Goal: Task Accomplishment & Management: Manage account settings

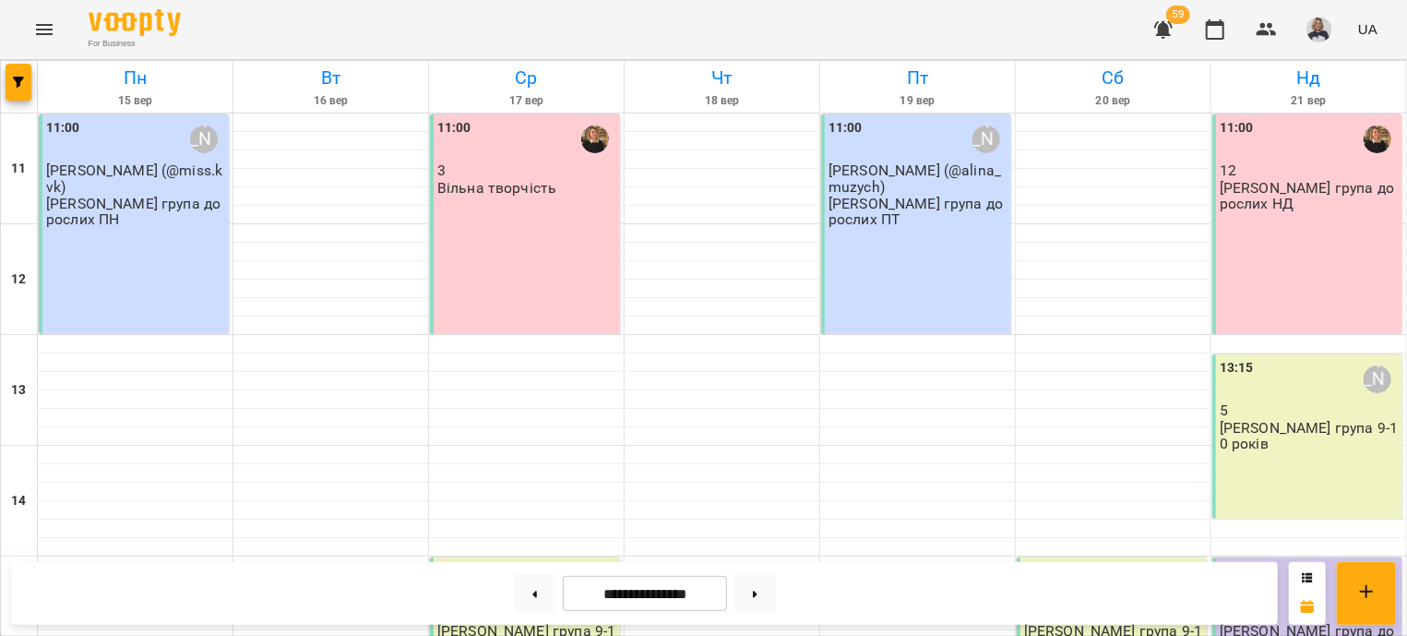
click at [1307, 227] on div "11:00 12 Оксана група дорослих НД" at bounding box center [1307, 224] width 190 height 220
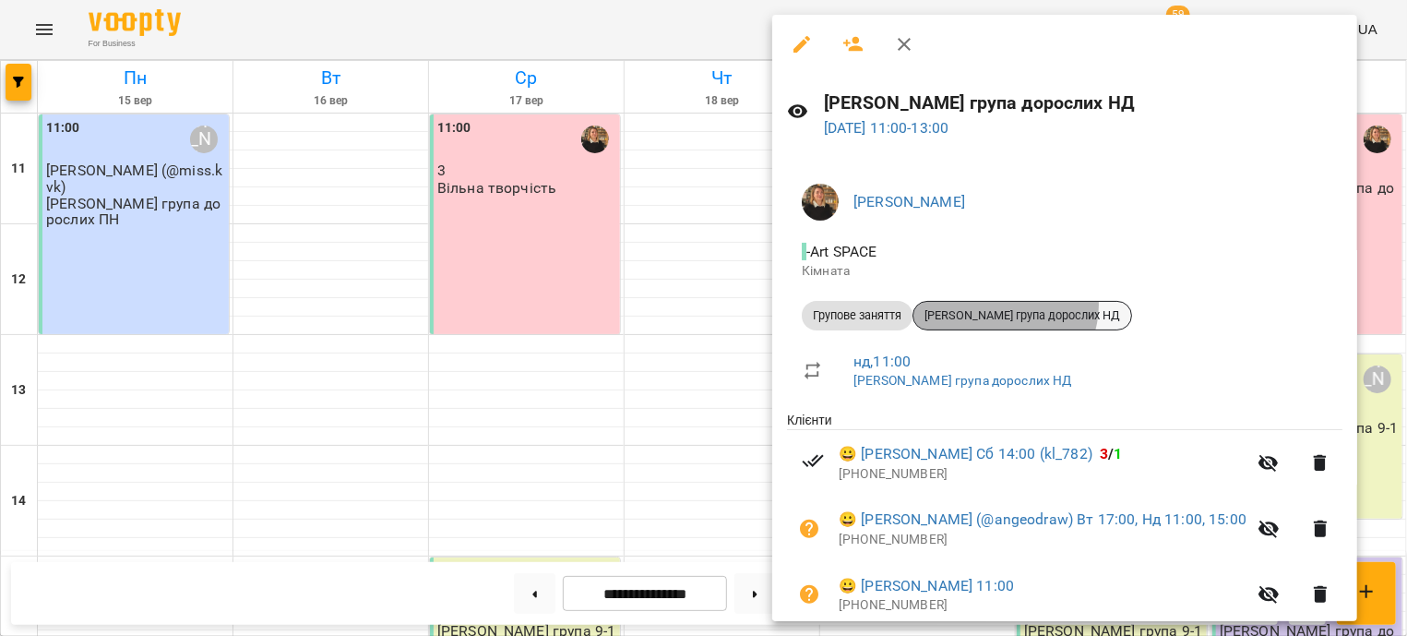
click at [1006, 305] on div "[PERSON_NAME] група дорослих НД" at bounding box center [1022, 316] width 220 height 30
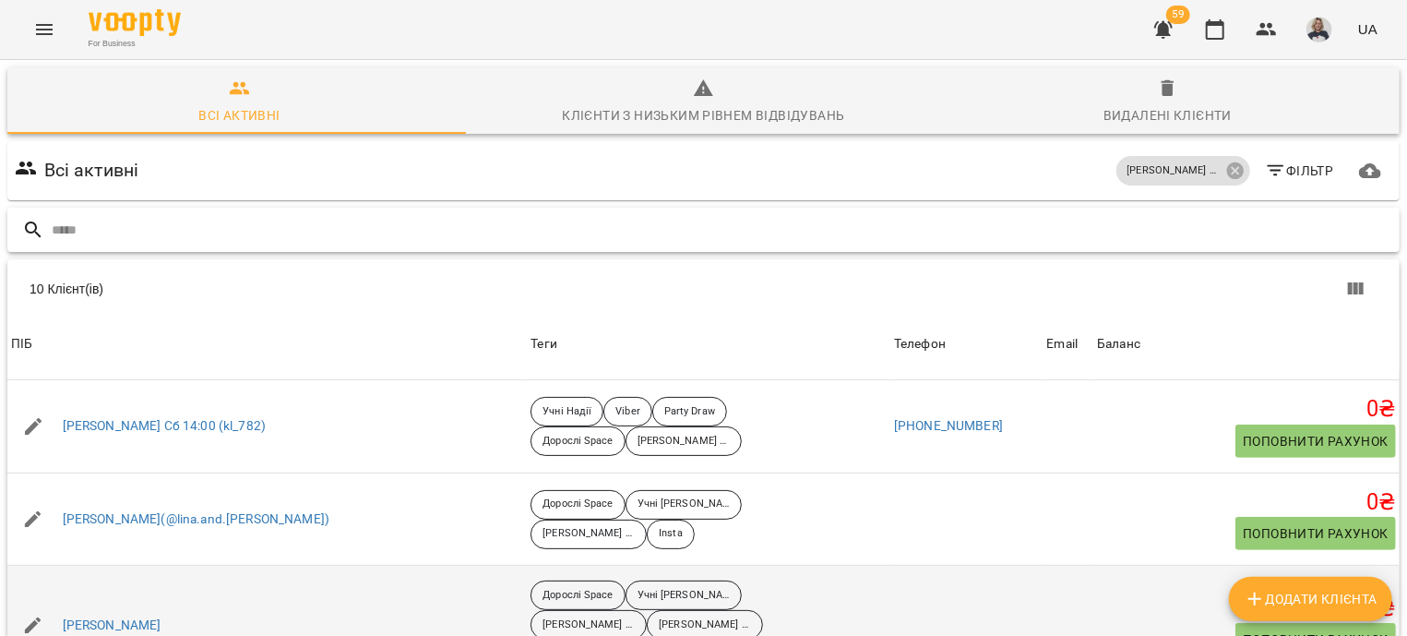
scroll to position [599, 0]
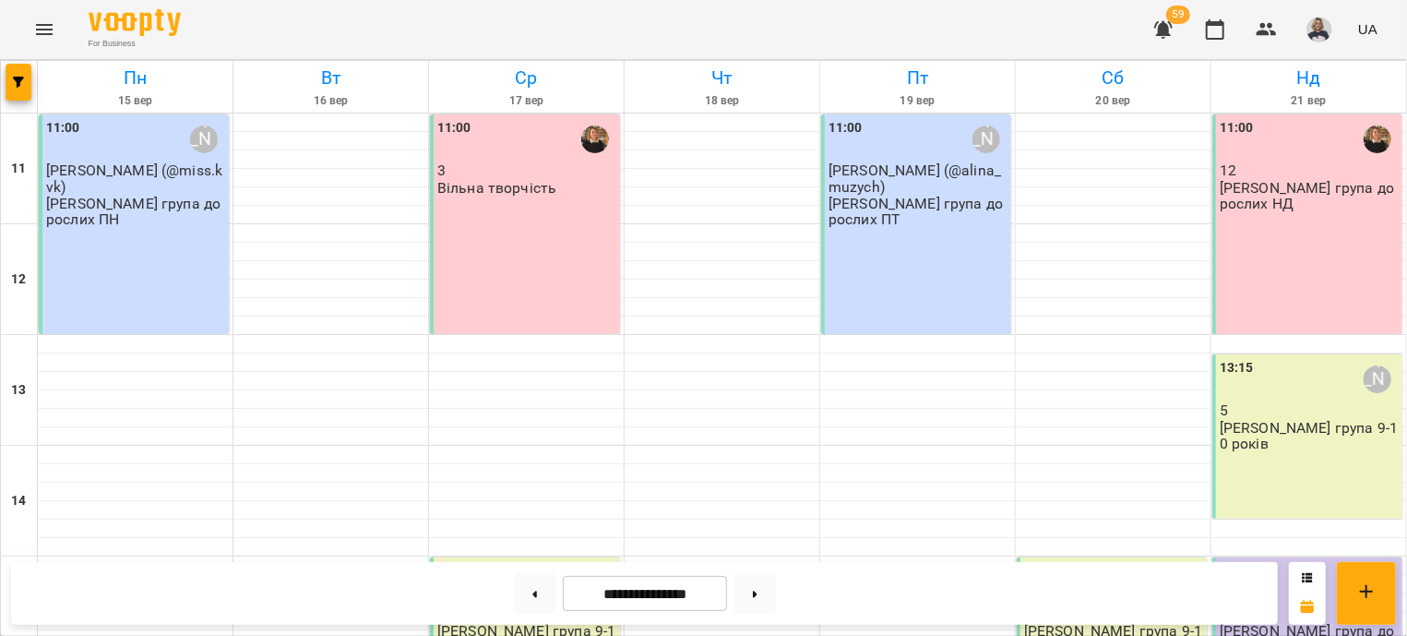
scroll to position [111, 0]
click at [1292, 368] on div "13:15 Іра Дудка 5 Іра група 9-10 років" at bounding box center [1307, 436] width 190 height 164
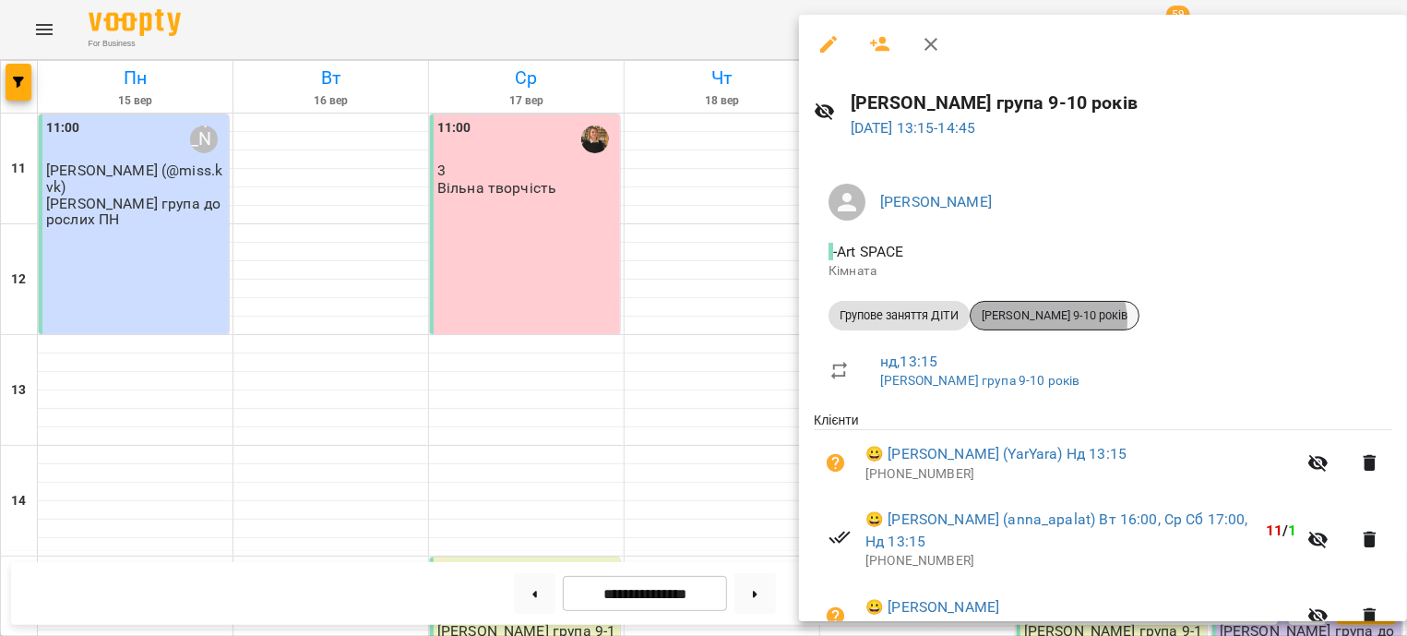
click at [1049, 321] on span "Іра Дудка 9-10 років" at bounding box center [1055, 315] width 168 height 17
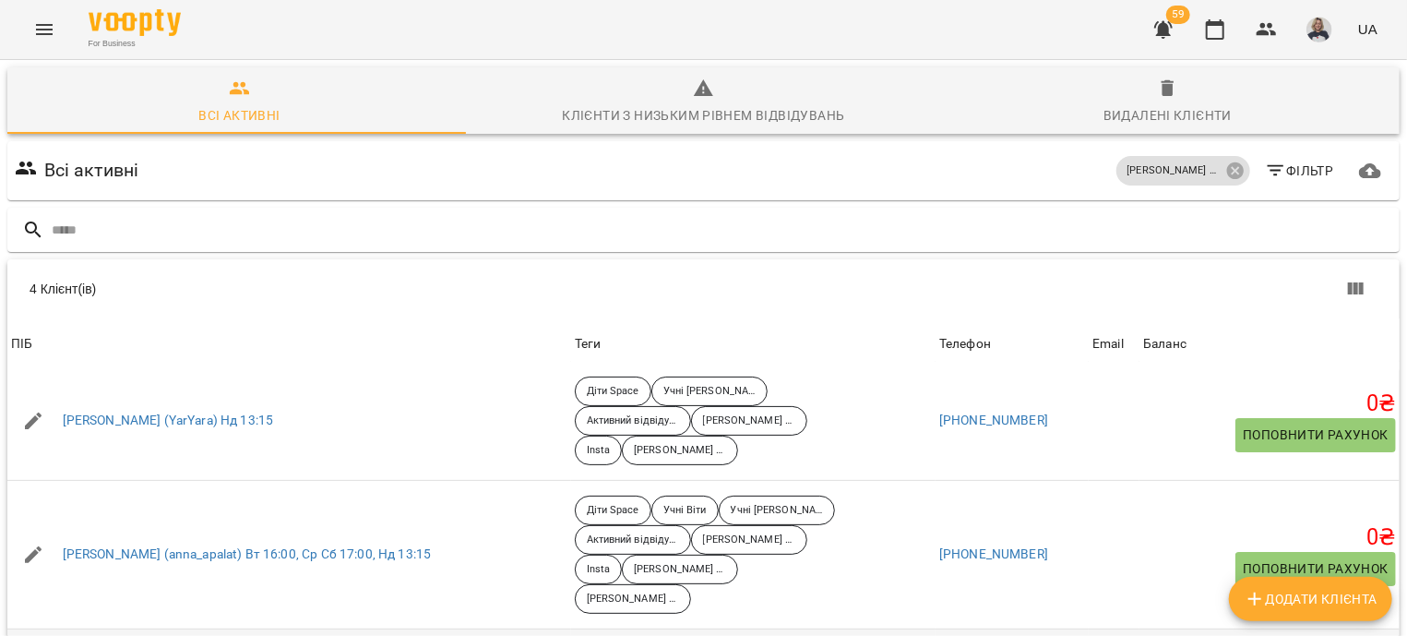
scroll to position [15, 0]
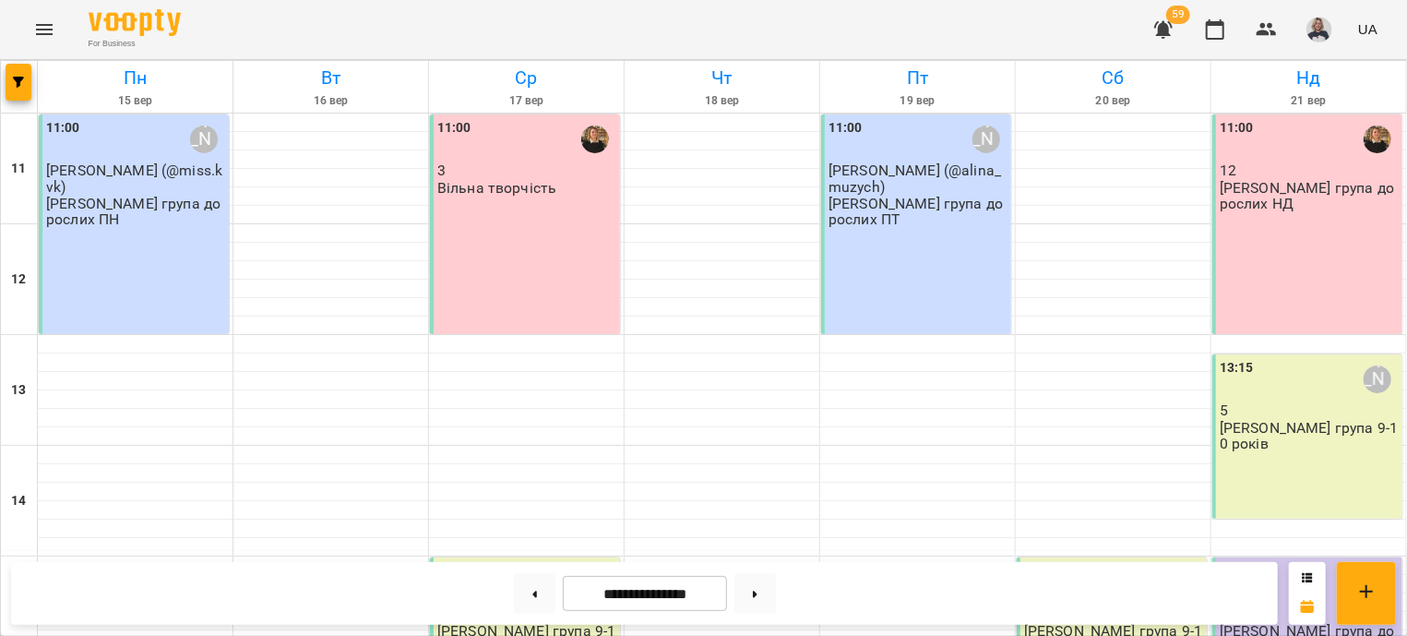
scroll to position [111, 0]
click at [1283, 420] on p "Іра група 9-10 років" at bounding box center [1309, 436] width 179 height 32
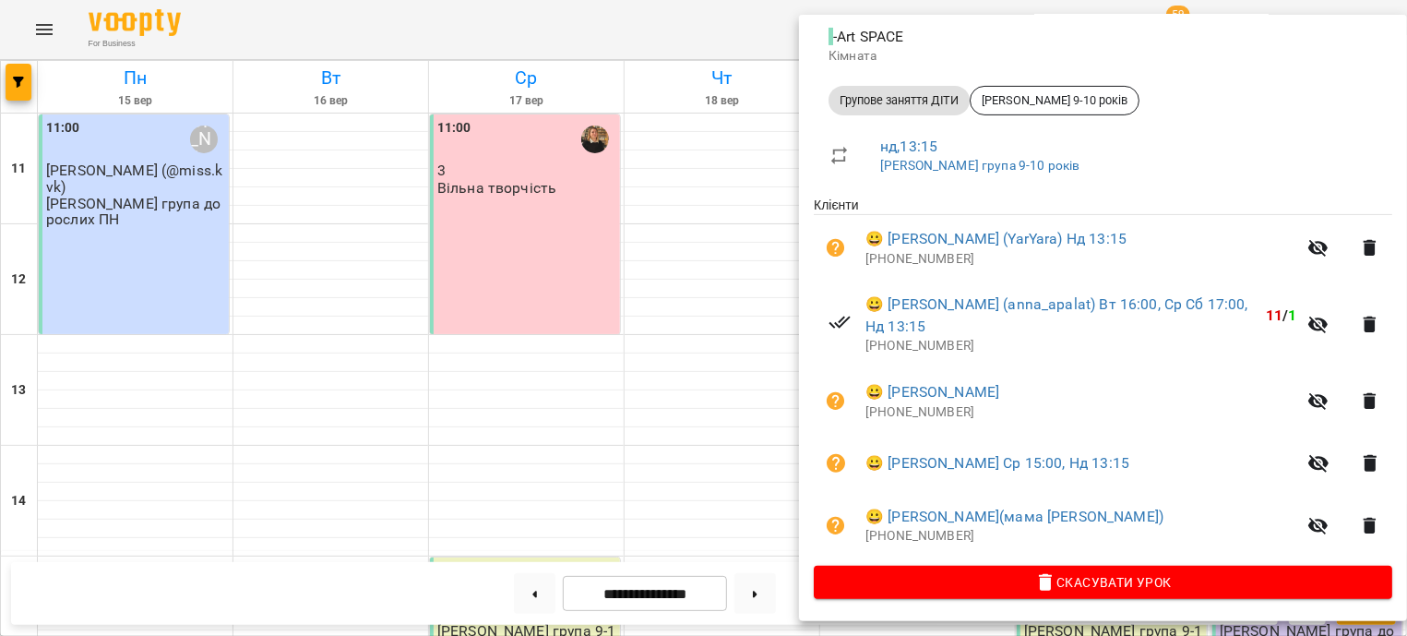
scroll to position [217, 0]
click at [681, 321] on div at bounding box center [703, 318] width 1407 height 636
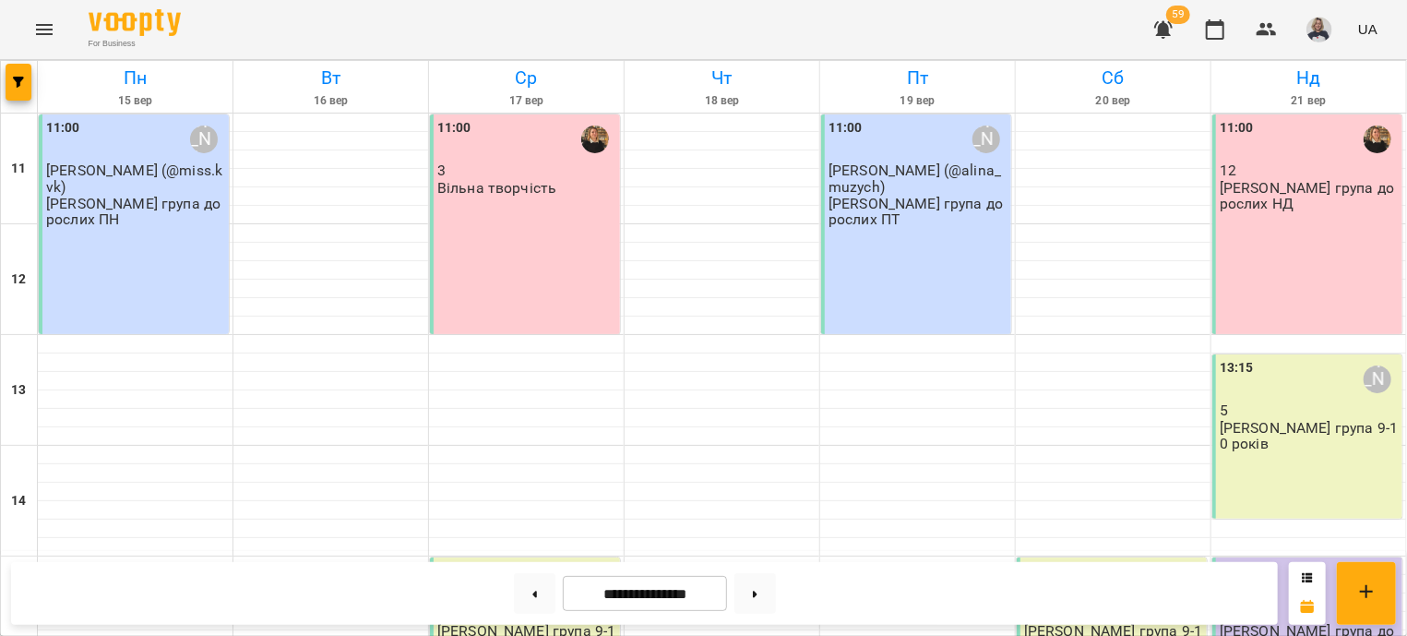
scroll to position [0, 0]
click at [1325, 316] on div "11:00 12 Оксана група дорослих НД" at bounding box center [1307, 224] width 190 height 220
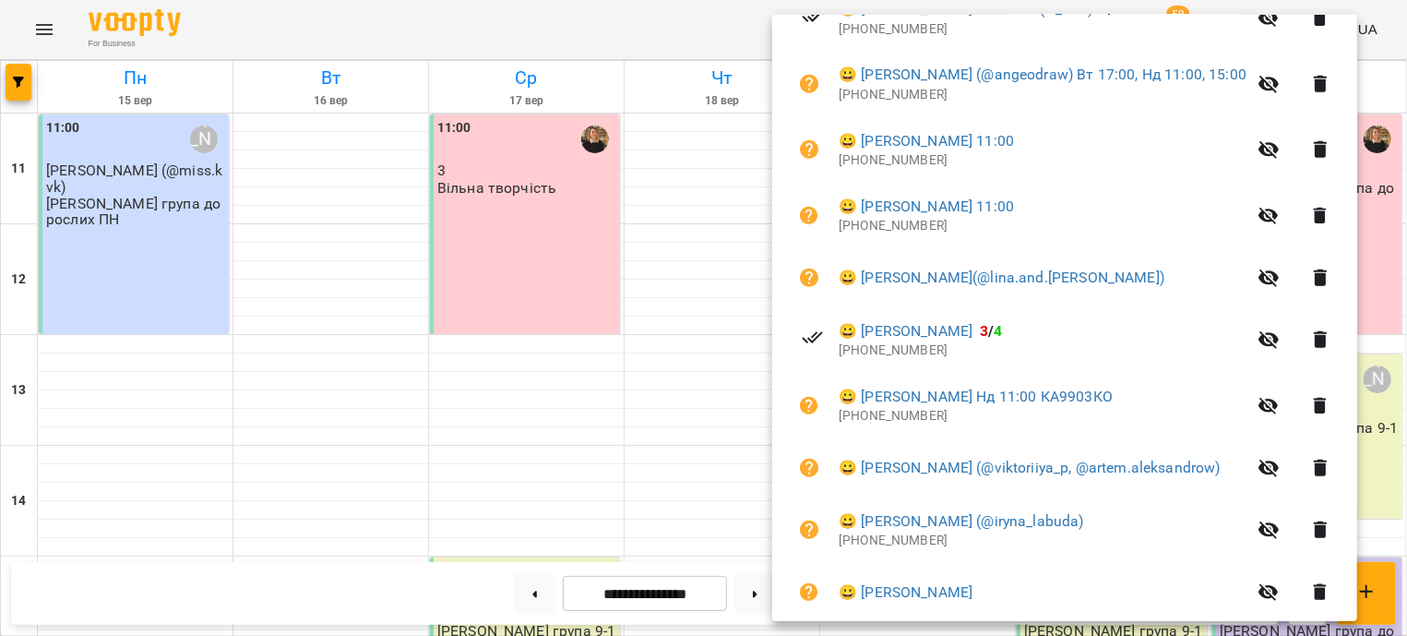
scroll to position [656, 0]
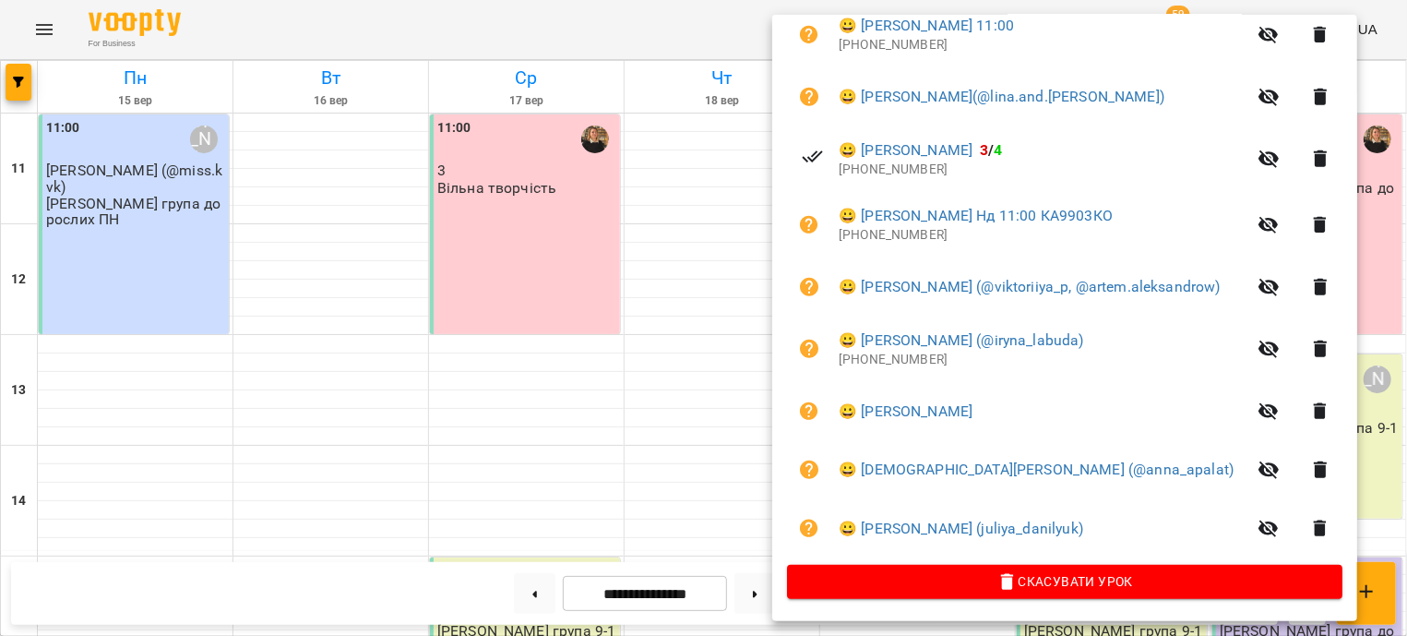
click at [468, 468] on div at bounding box center [703, 318] width 1407 height 636
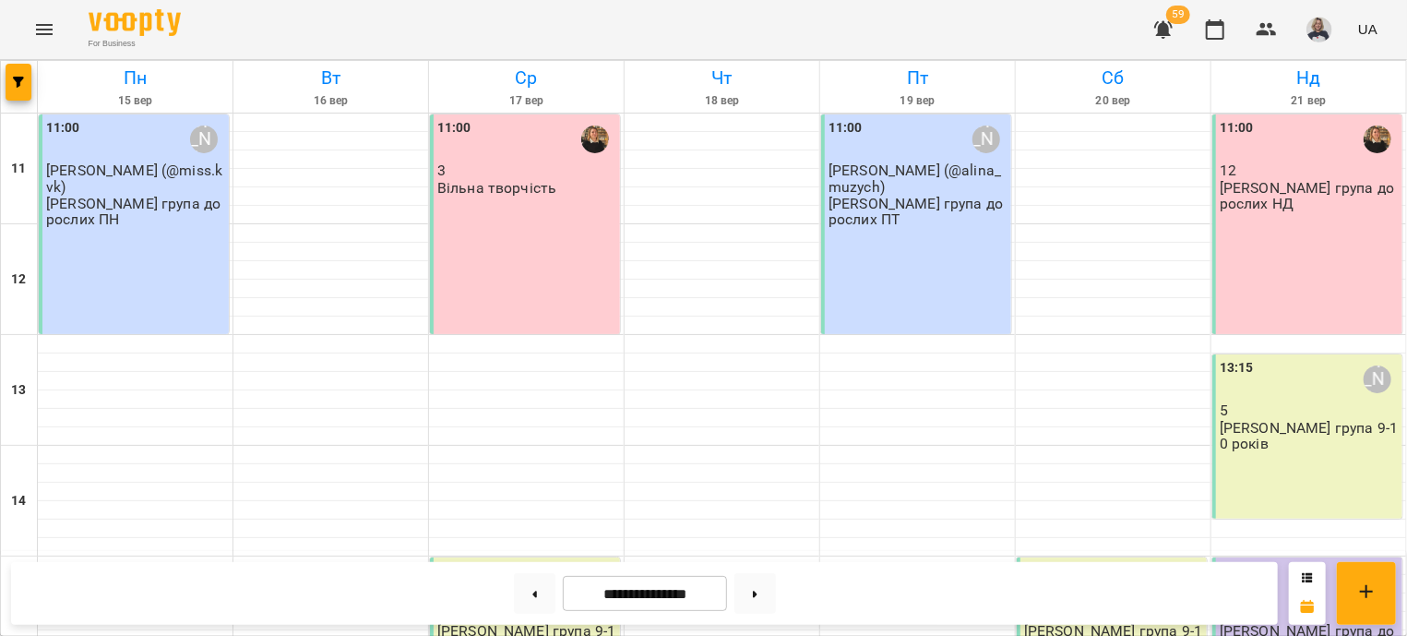
scroll to position [445, 0]
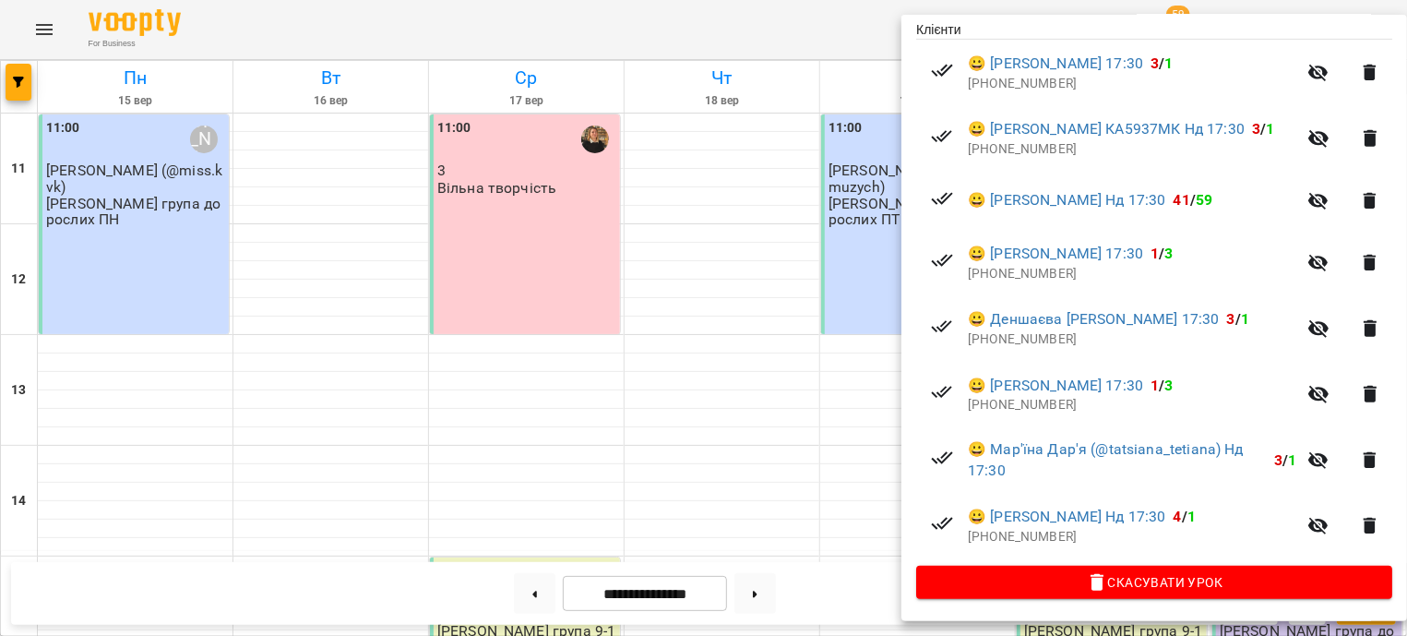
scroll to position [413, 0]
click at [757, 193] on div at bounding box center [703, 318] width 1407 height 636
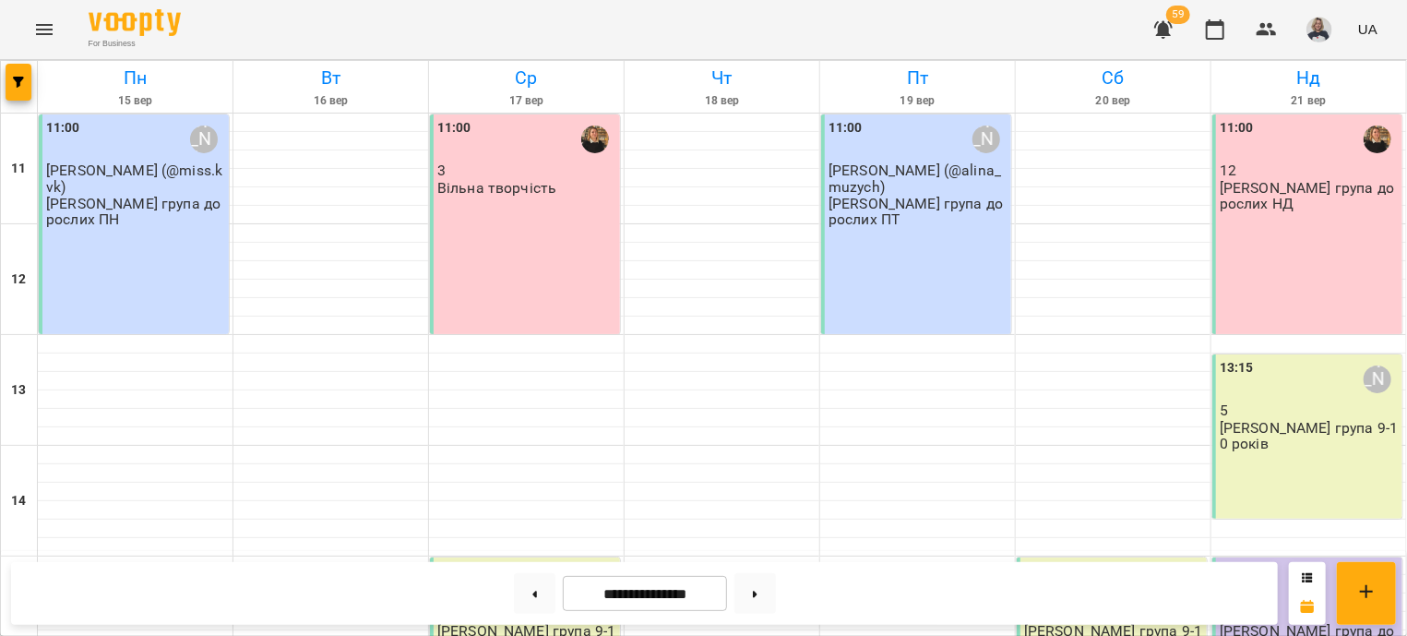
scroll to position [222, 0]
click at [1315, 623] on p "[PERSON_NAME] група дорослих НД" at bounding box center [1309, 639] width 179 height 32
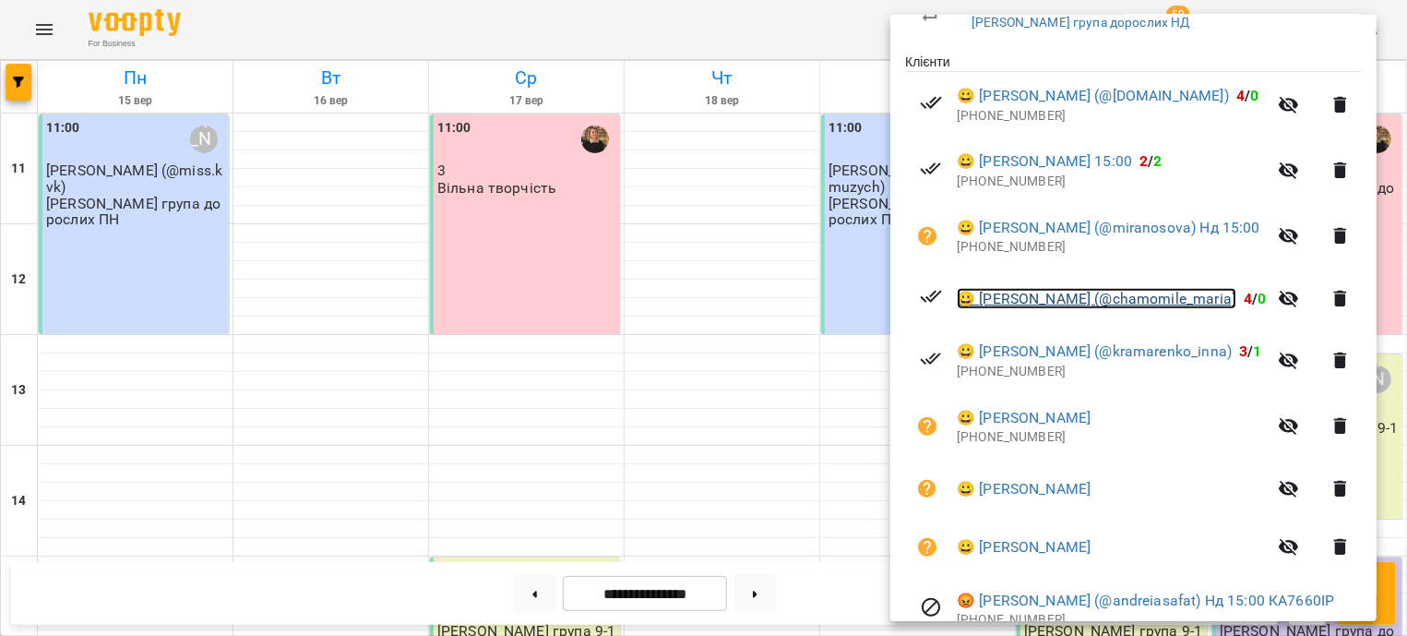
scroll to position [445, 0]
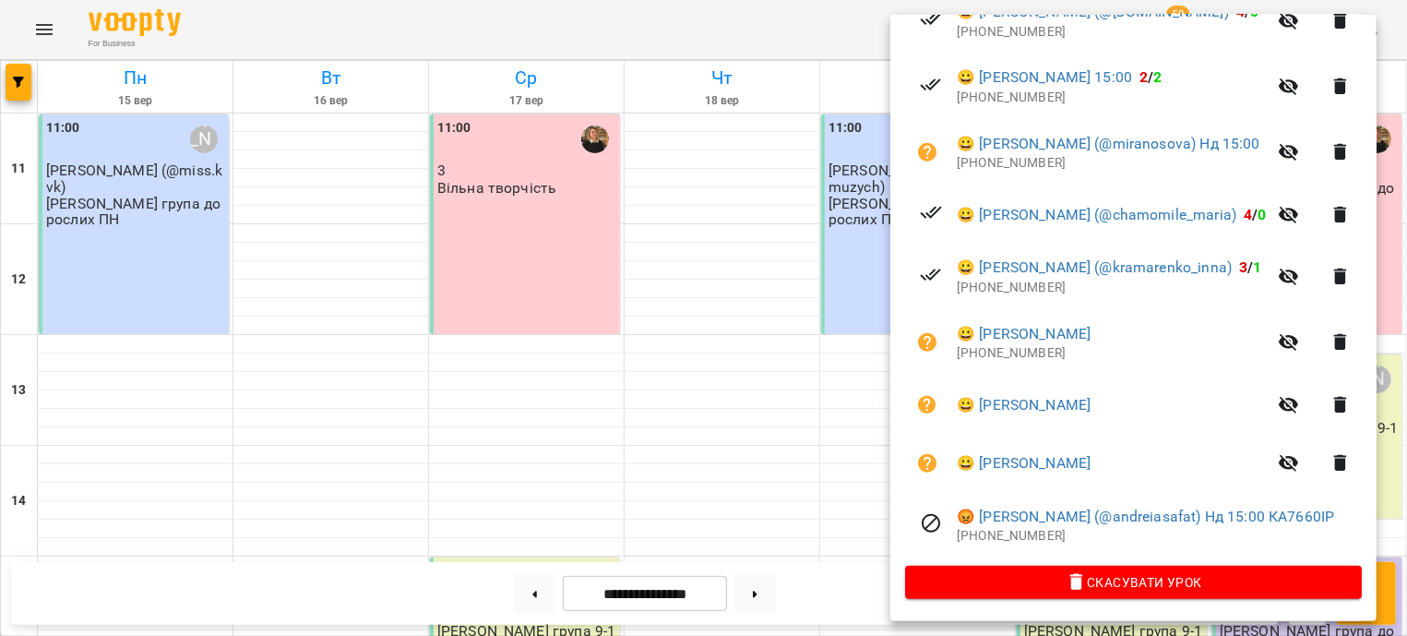
click at [572, 267] on div at bounding box center [703, 318] width 1407 height 636
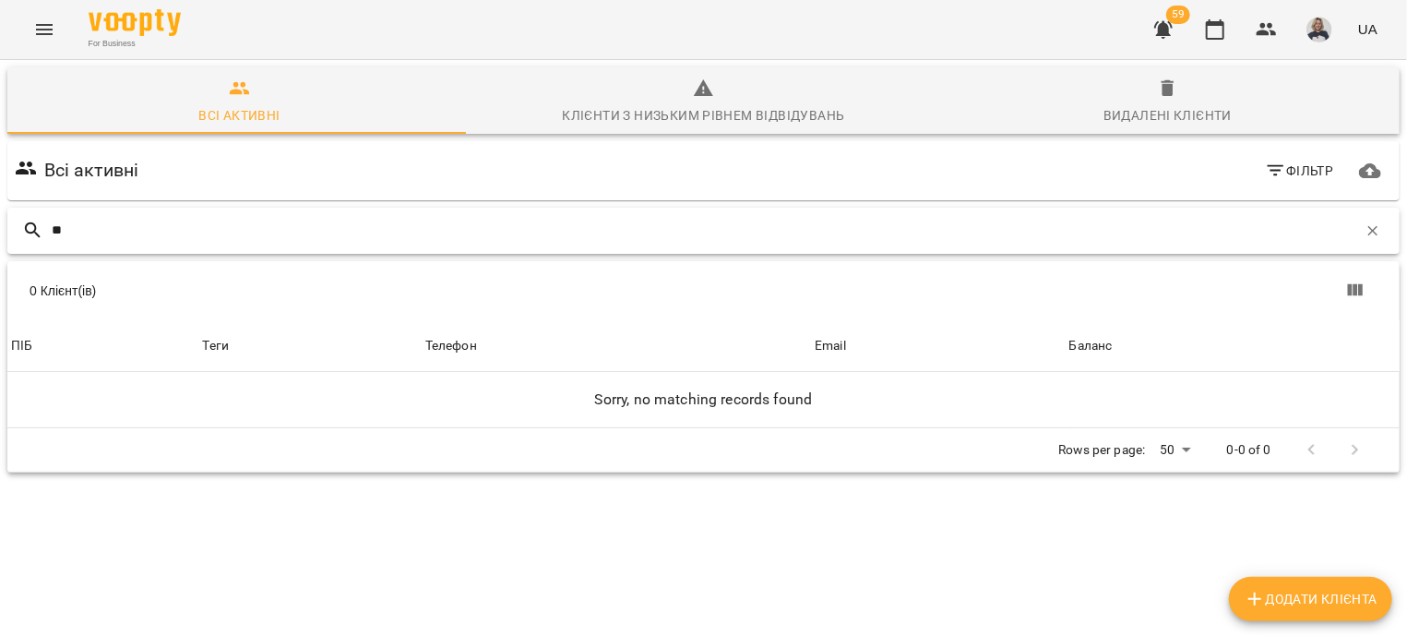
type input "*"
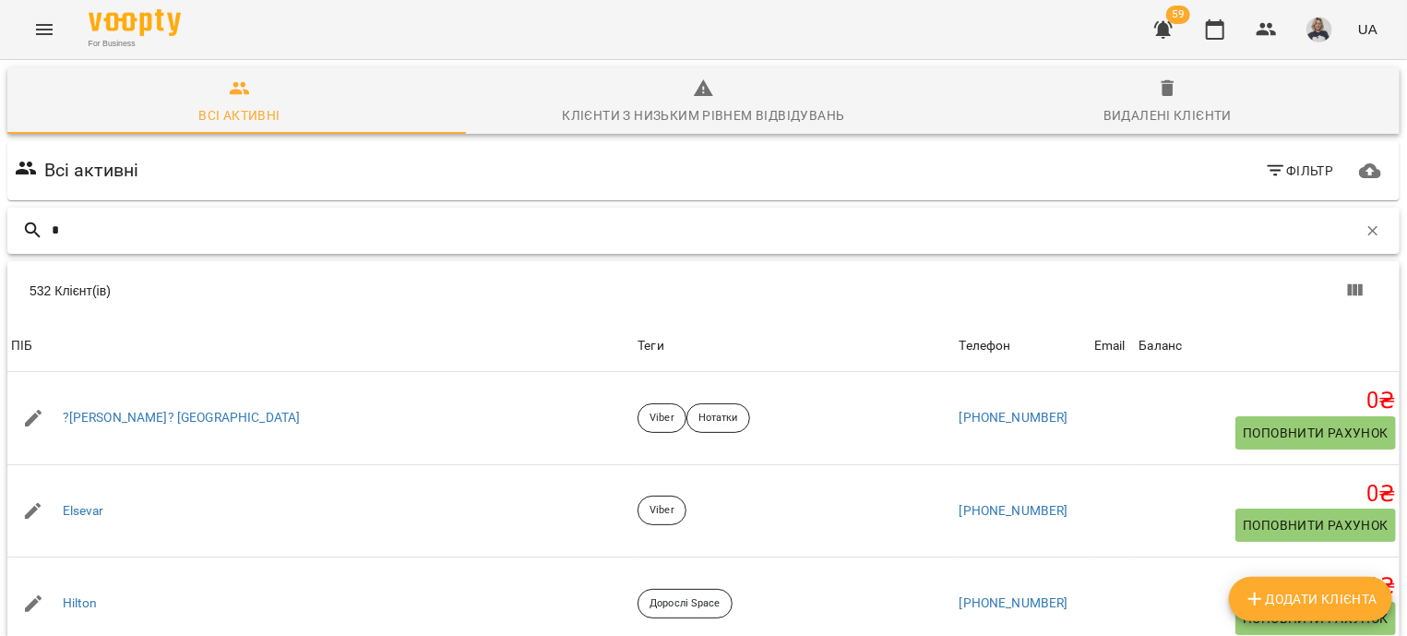
click at [337, 236] on input "*" at bounding box center [704, 230] width 1305 height 30
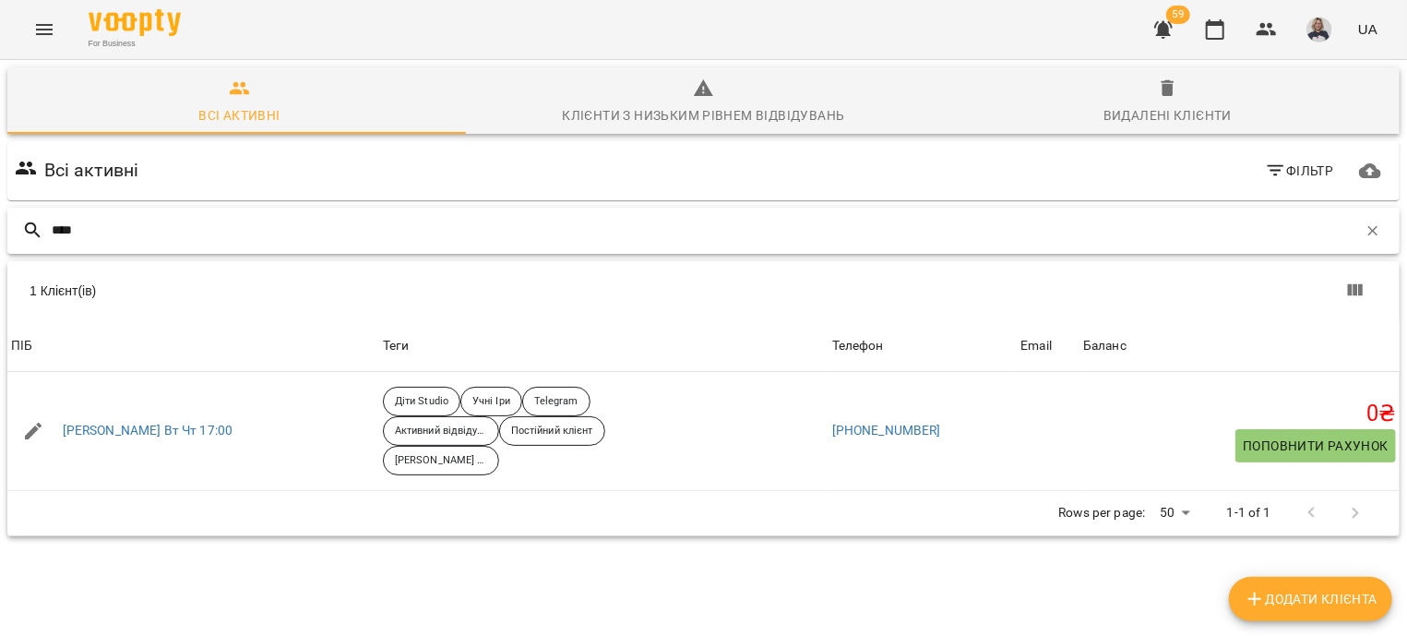
drag, startPoint x: 104, startPoint y: 222, endPoint x: 0, endPoint y: 218, distance: 104.3
click at [52, 218] on input "****" at bounding box center [704, 230] width 1305 height 30
type input "***"
click at [1364, 232] on icon "button" at bounding box center [1372, 230] width 17 height 17
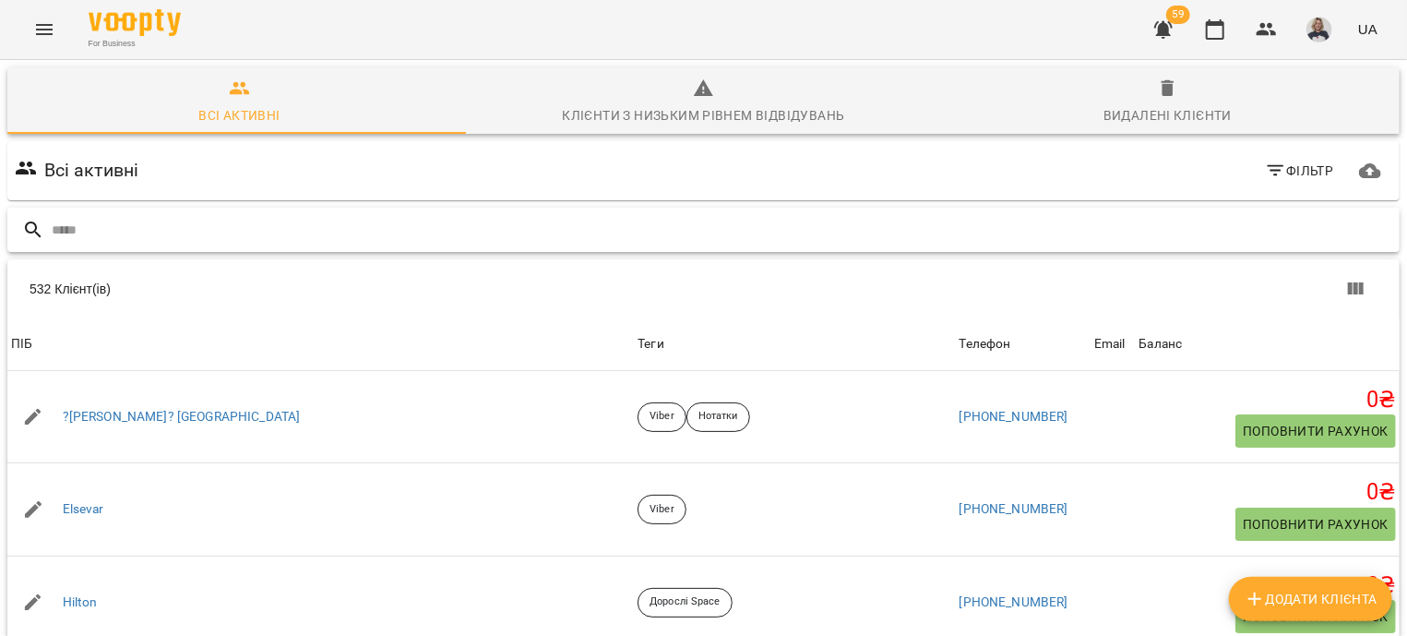
click at [1140, 230] on input "text" at bounding box center [722, 230] width 1340 height 30
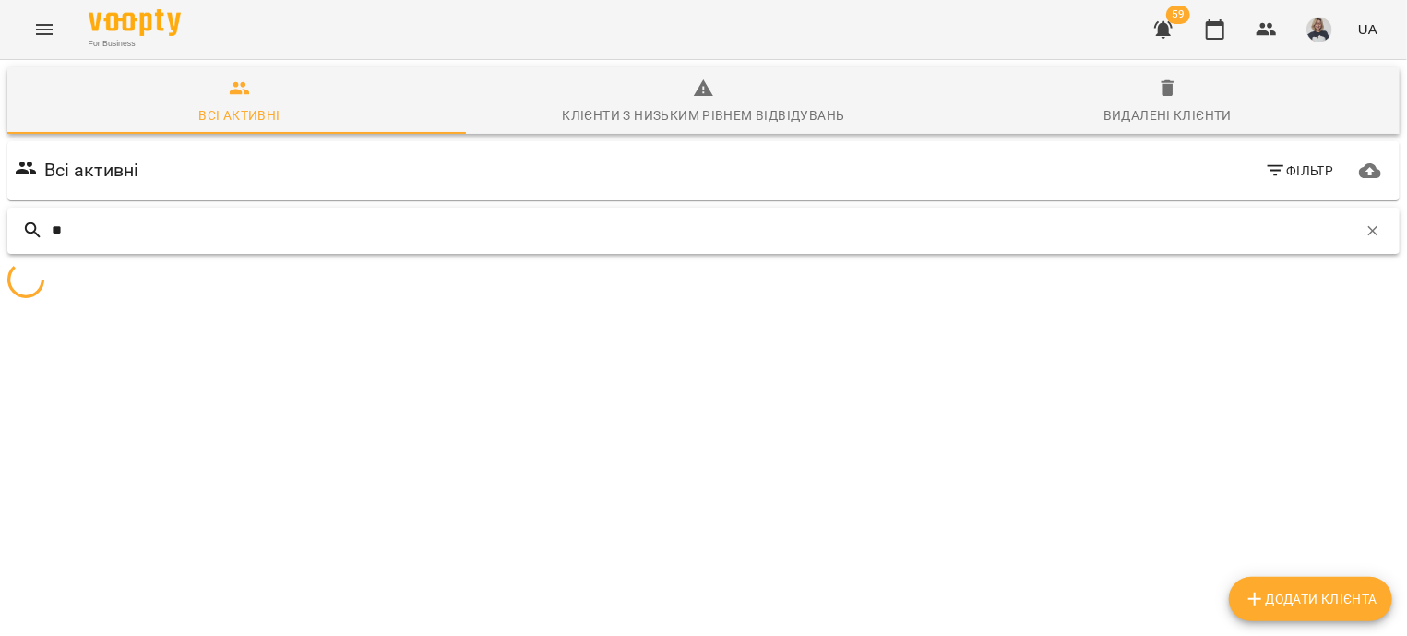
type input "*"
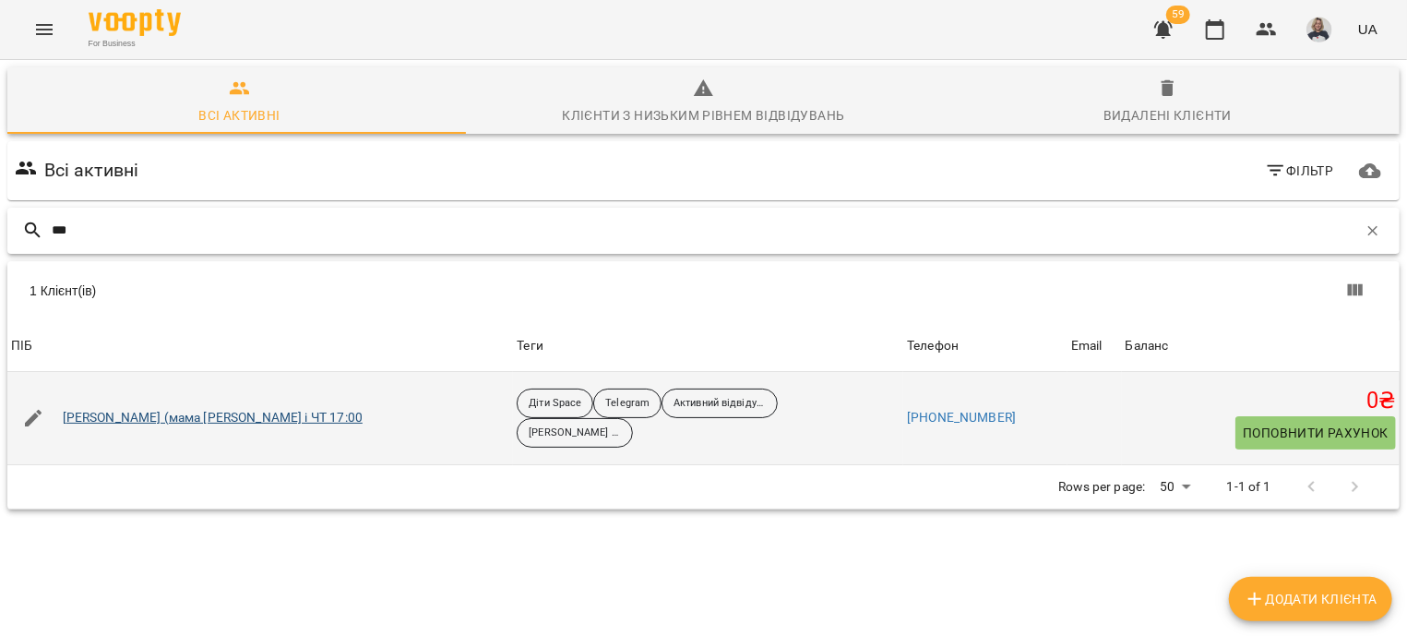
type input "***"
click at [317, 412] on link "Кисіль Ангеліна (мама Анастасія) ПН і ЧТ 17:00" at bounding box center [213, 418] width 300 height 18
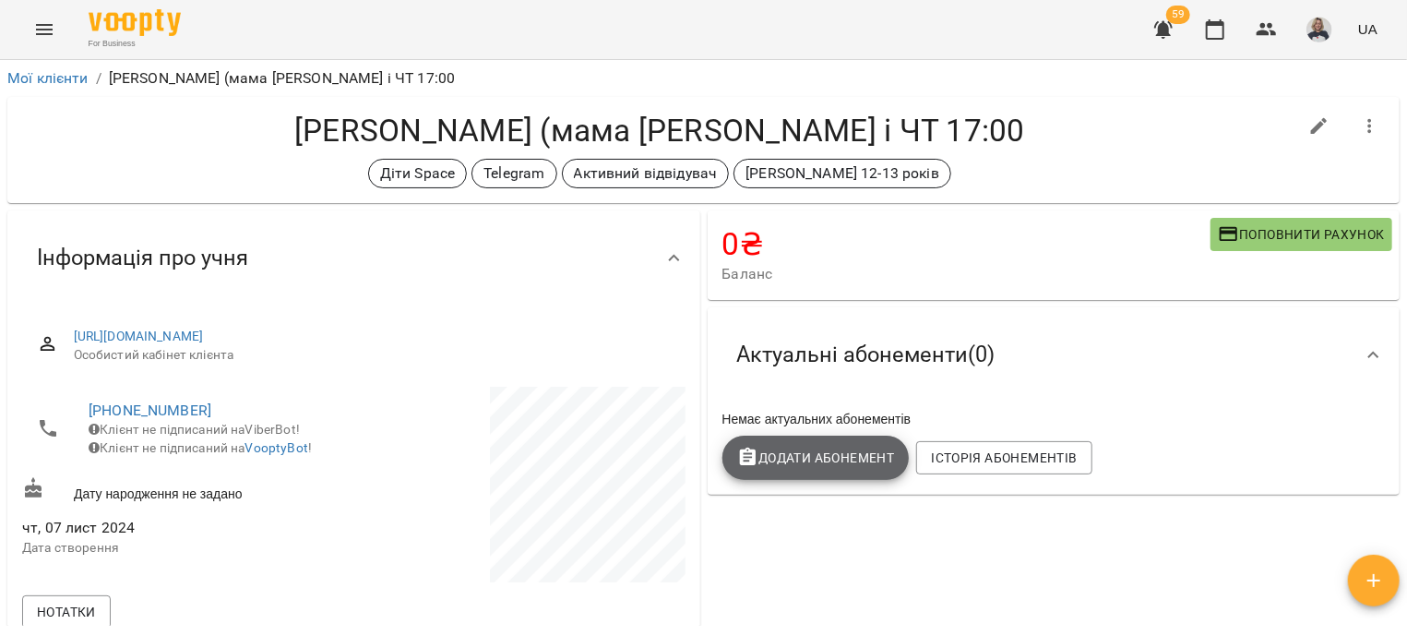
click at [780, 453] on span "Додати Абонемент" at bounding box center [816, 458] width 158 height 22
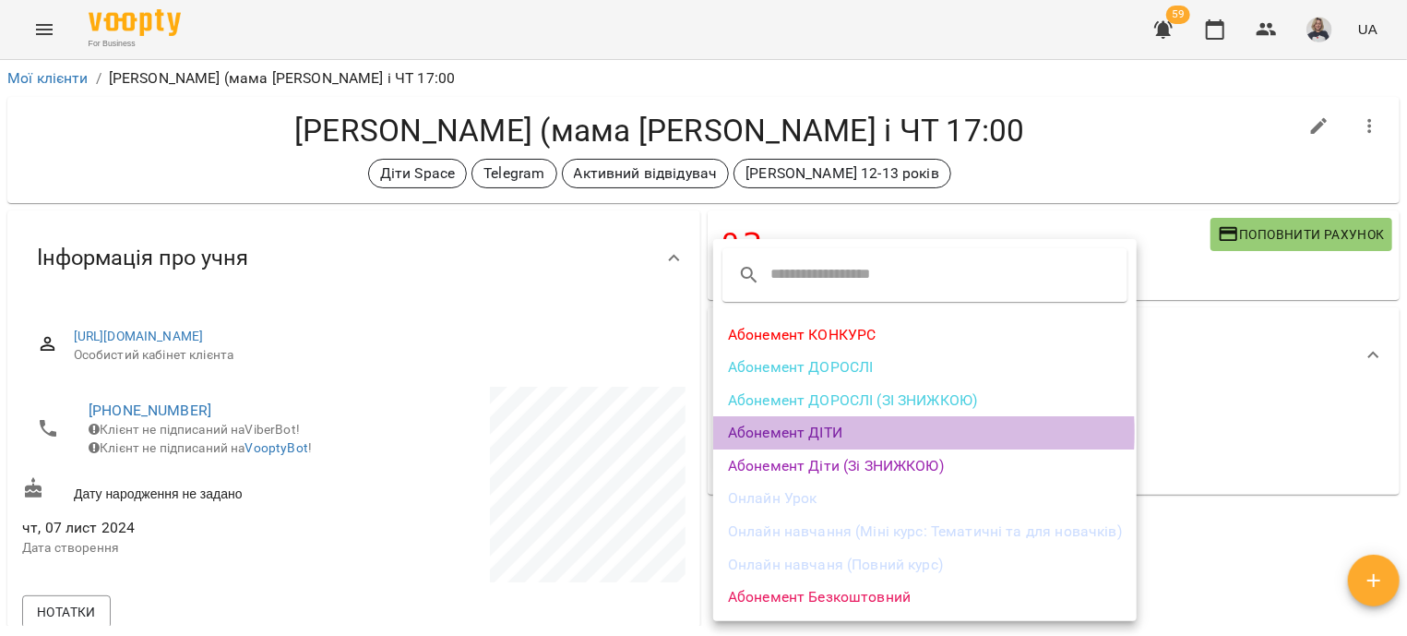
click at [812, 432] on li "Абонемент ДІТИ" at bounding box center [924, 432] width 423 height 33
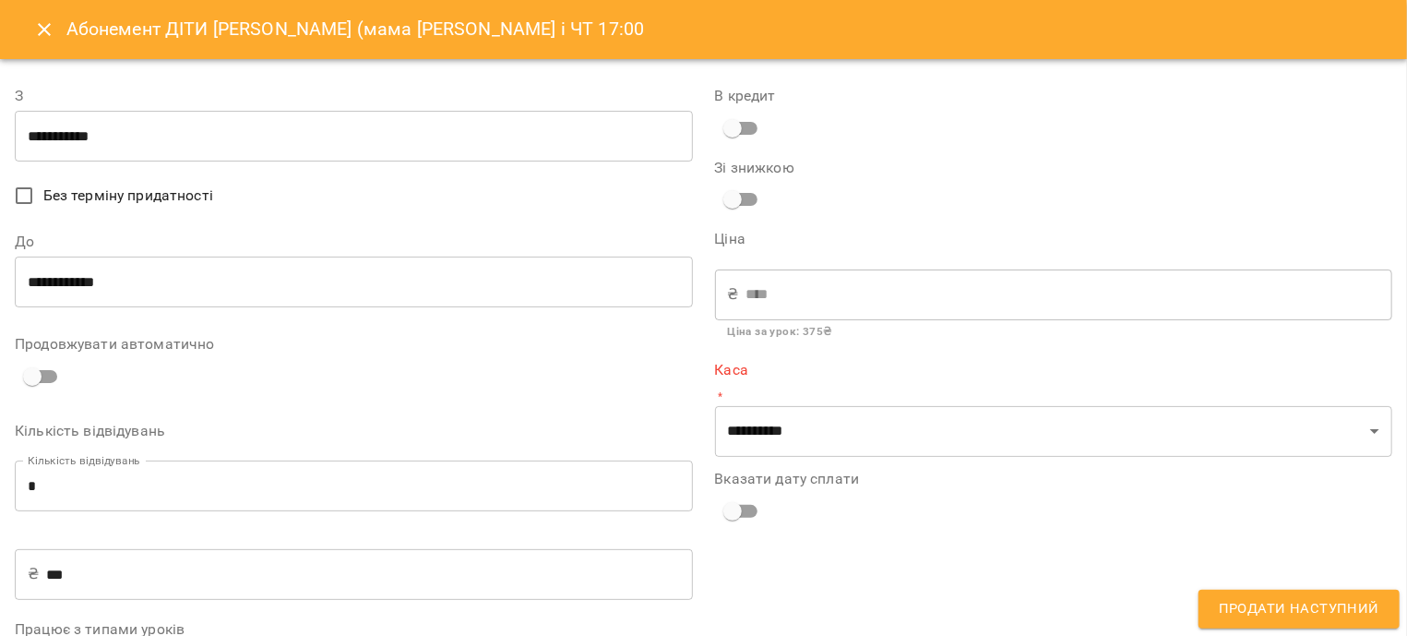
type input "**********"
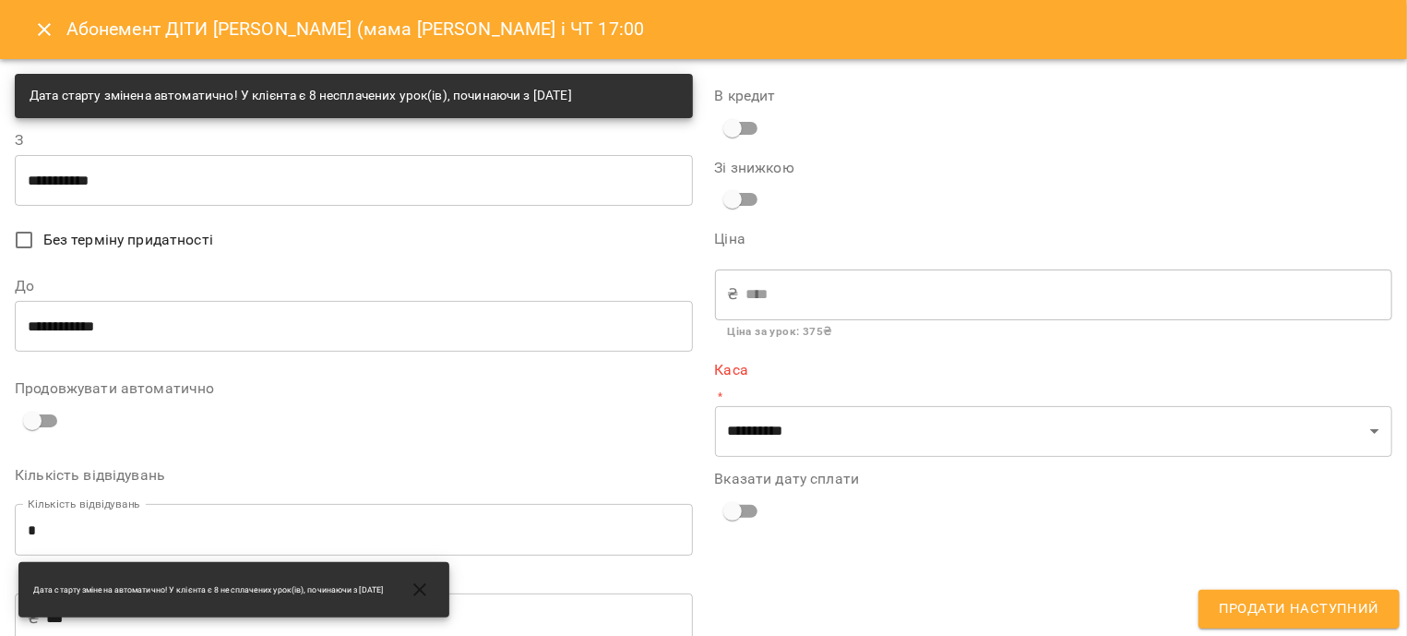
click at [207, 325] on input "**********" at bounding box center [354, 326] width 678 height 52
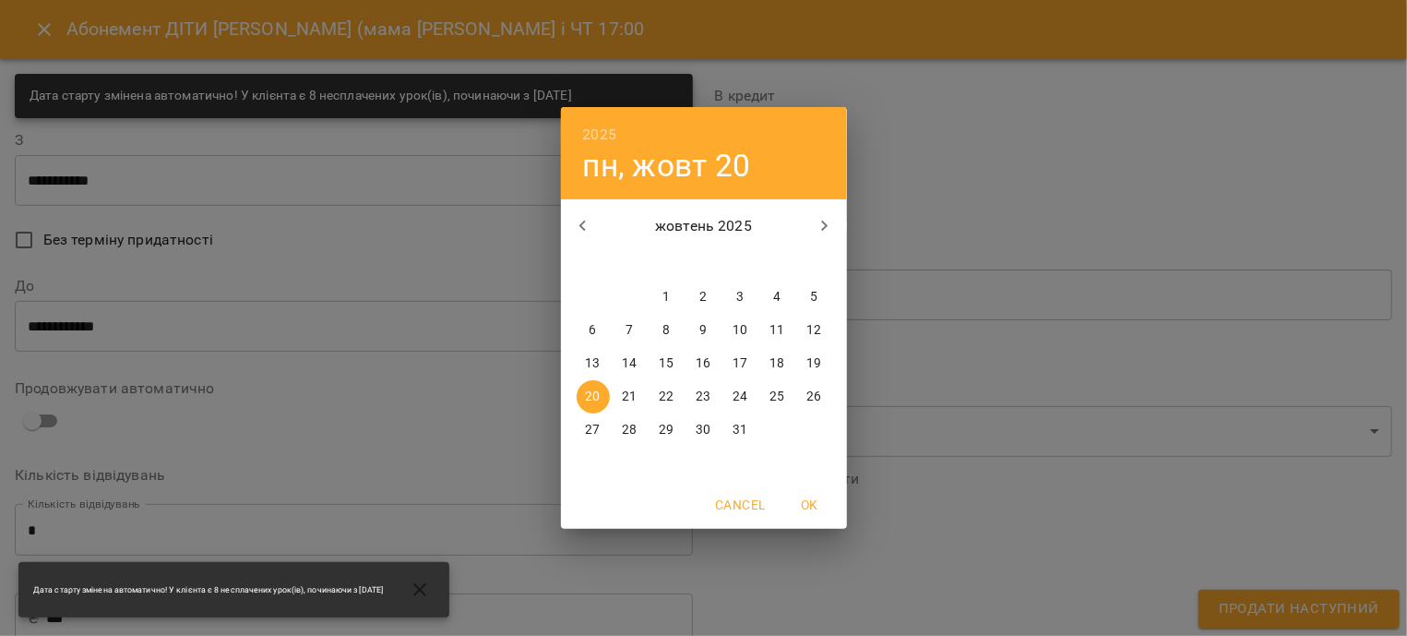
click at [585, 227] on icon "button" at bounding box center [583, 226] width 22 height 22
click at [632, 434] on p "30" at bounding box center [629, 430] width 15 height 18
type input "**********"
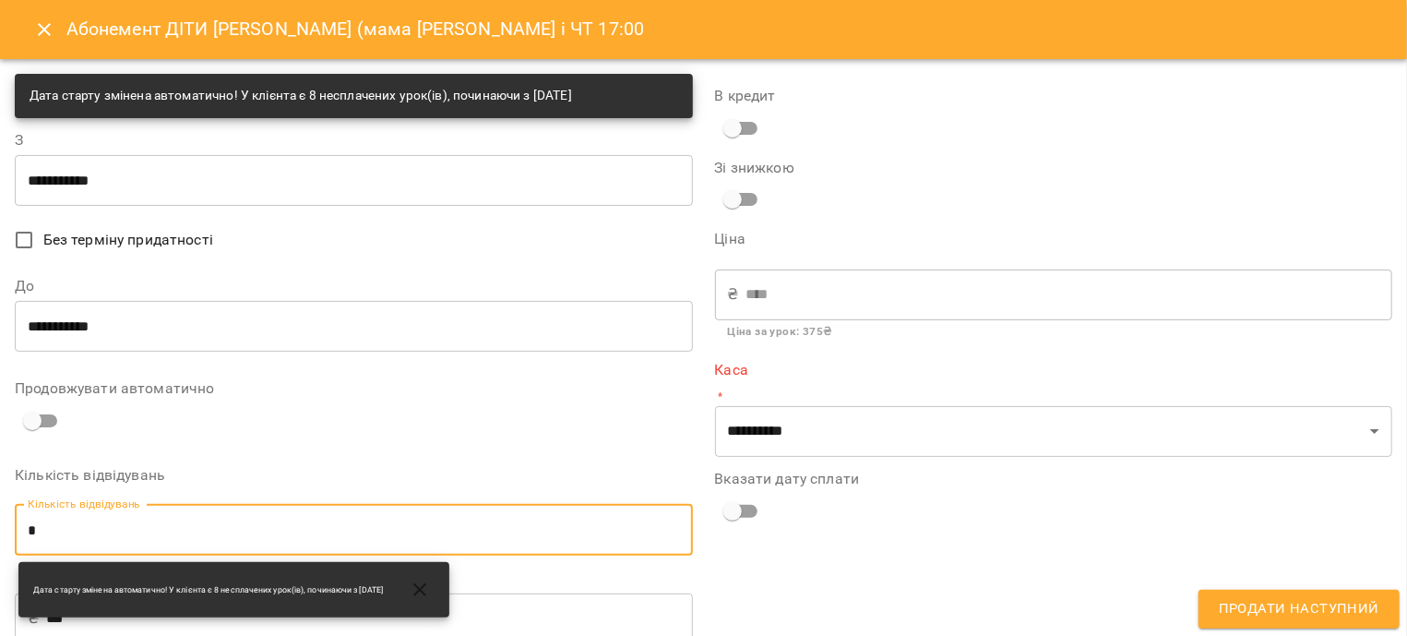
drag, startPoint x: 41, startPoint y: 528, endPoint x: 0, endPoint y: 527, distance: 40.6
click at [15, 527] on input "*" at bounding box center [354, 530] width 678 height 52
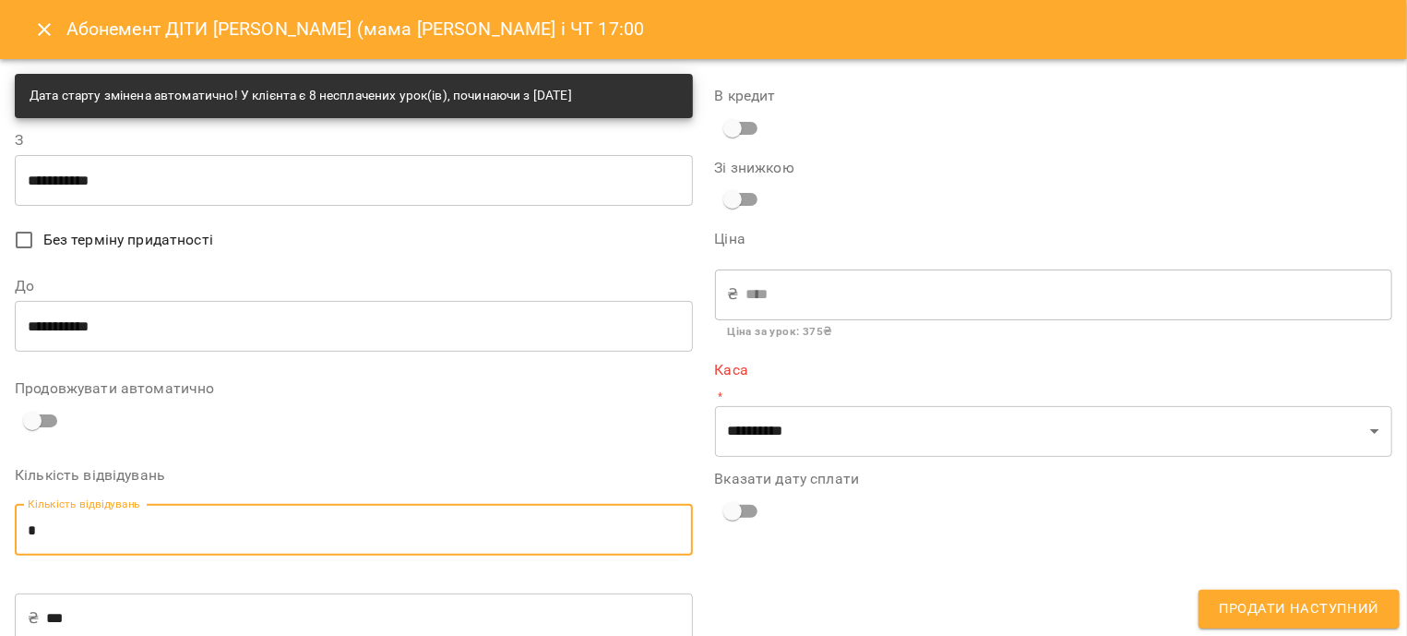
type input "*"
type input "****"
type input "*"
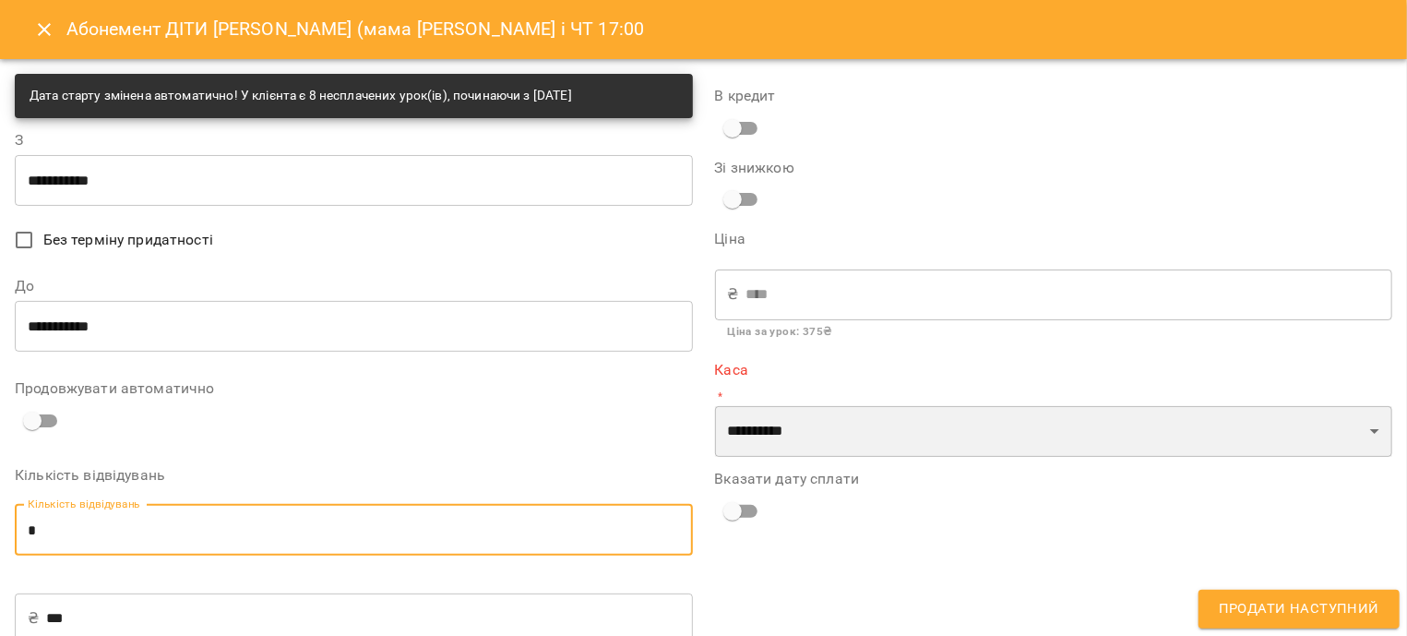
click at [715, 406] on select "**********" at bounding box center [1054, 432] width 678 height 52
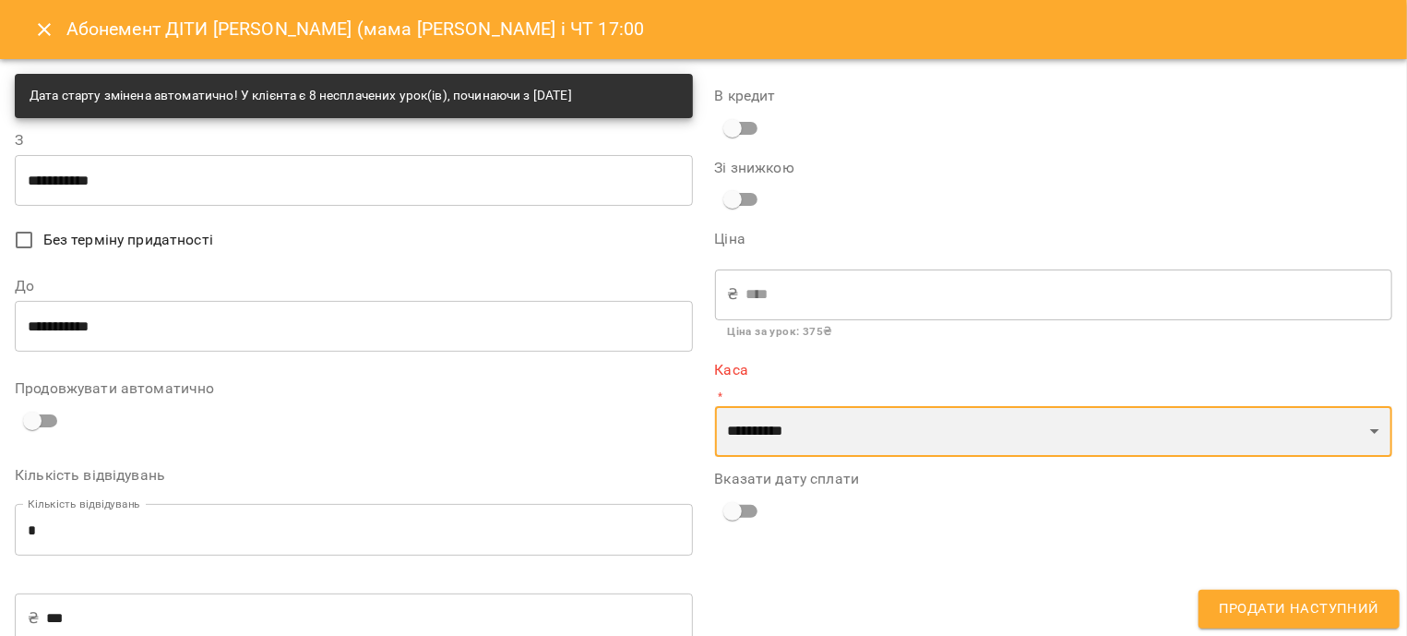
select select "**********"
click option "**********" at bounding box center [0, 0] width 0 height 0
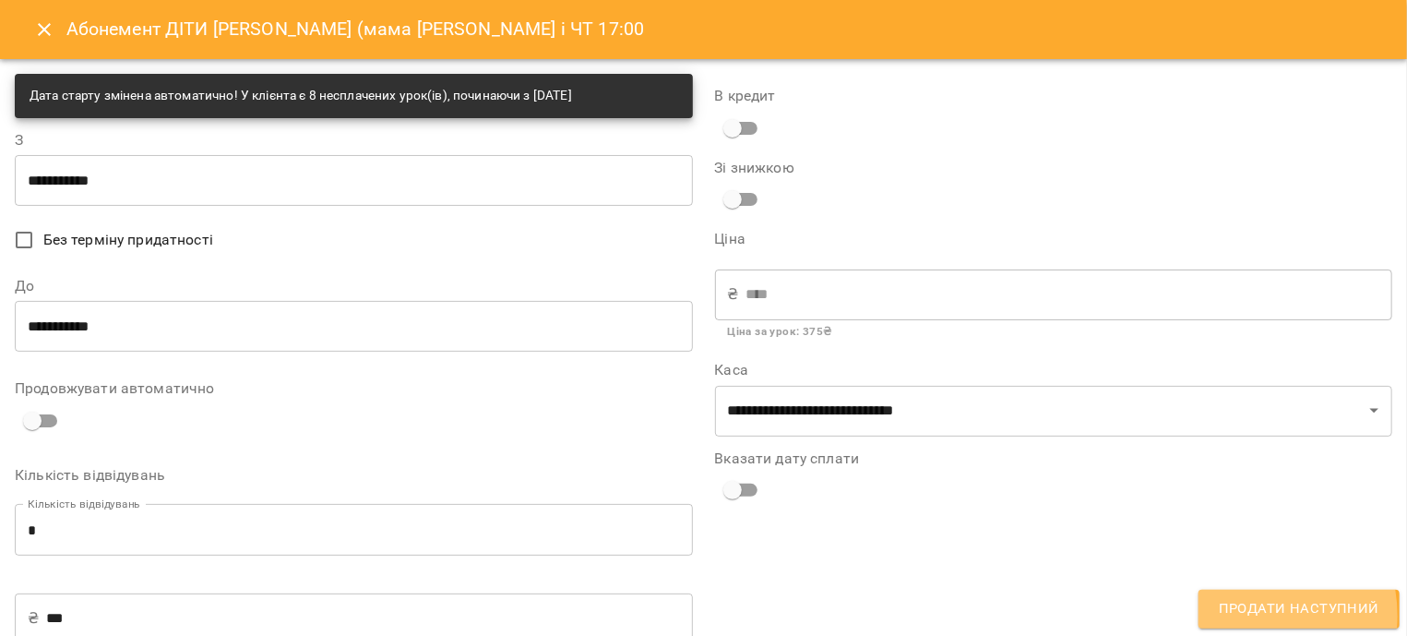
click at [1242, 615] on span "Продати наступний" at bounding box center [1299, 609] width 161 height 24
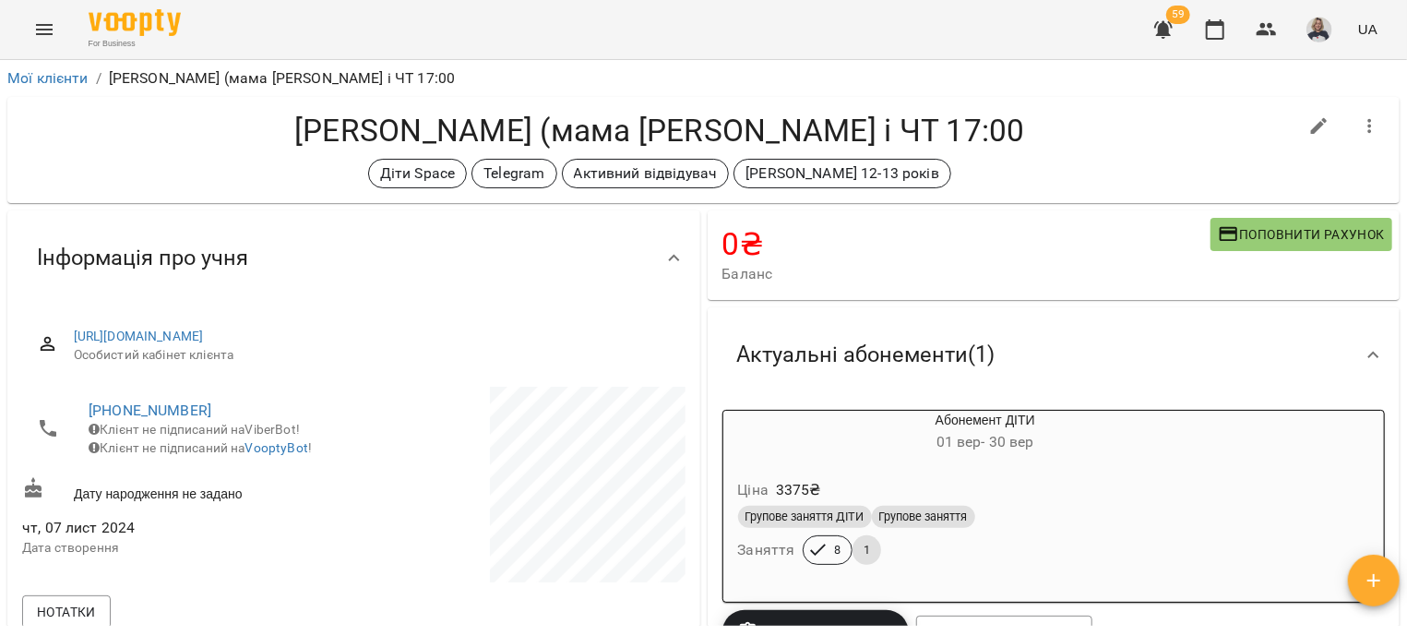
click at [1167, 29] on icon "button" at bounding box center [1163, 30] width 18 height 18
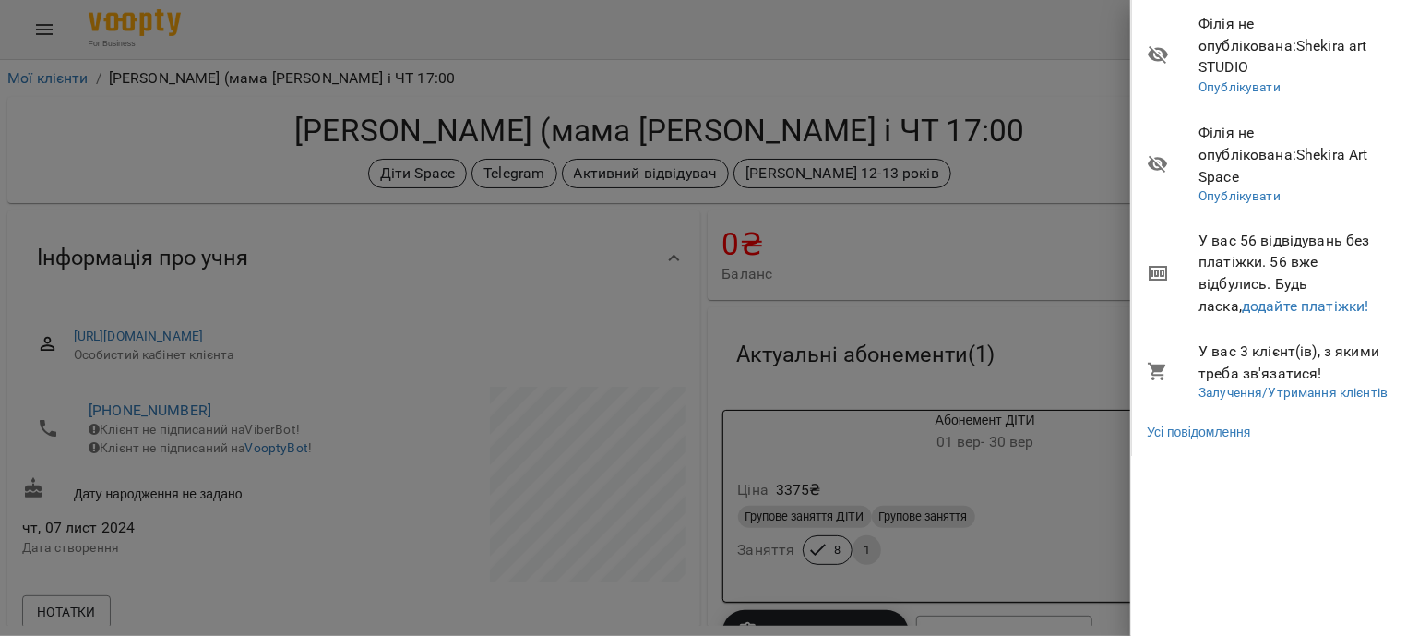
click at [1200, 415] on li "Усі повідомлення" at bounding box center [1270, 431] width 276 height 33
click at [1193, 423] on link "Усі повідомлення" at bounding box center [1198, 432] width 103 height 18
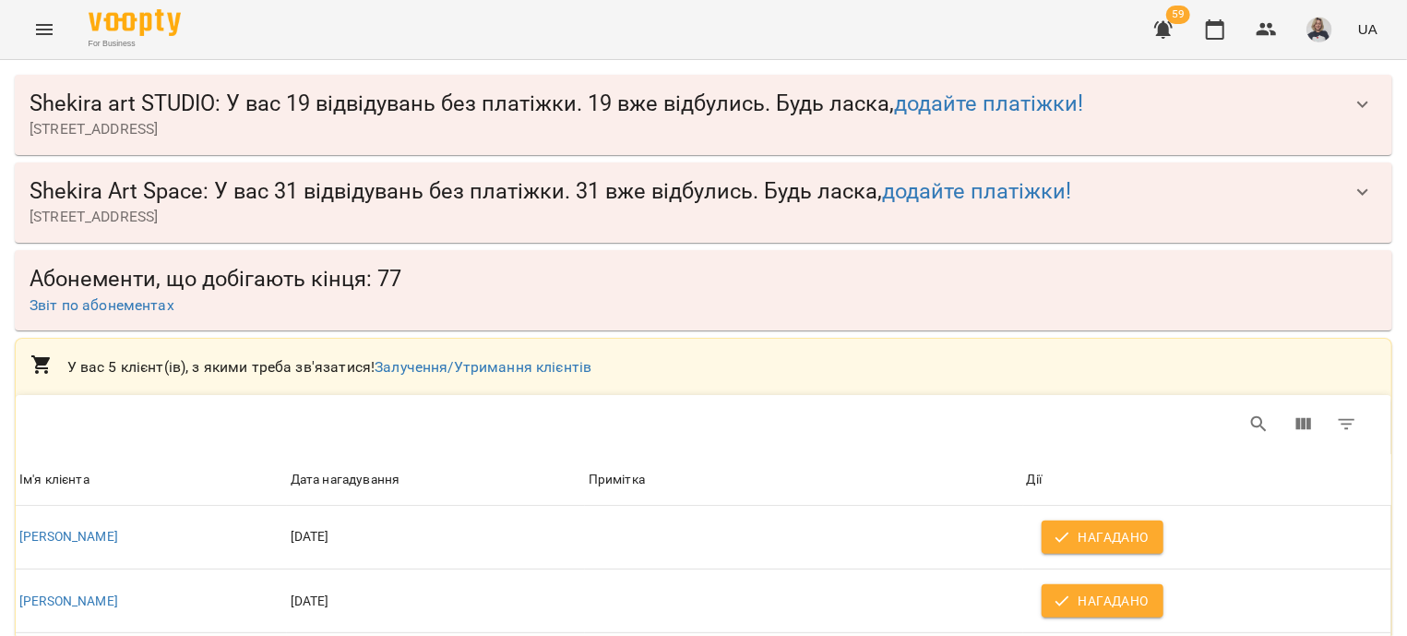
click at [1357, 192] on button "button" at bounding box center [1362, 192] width 44 height 44
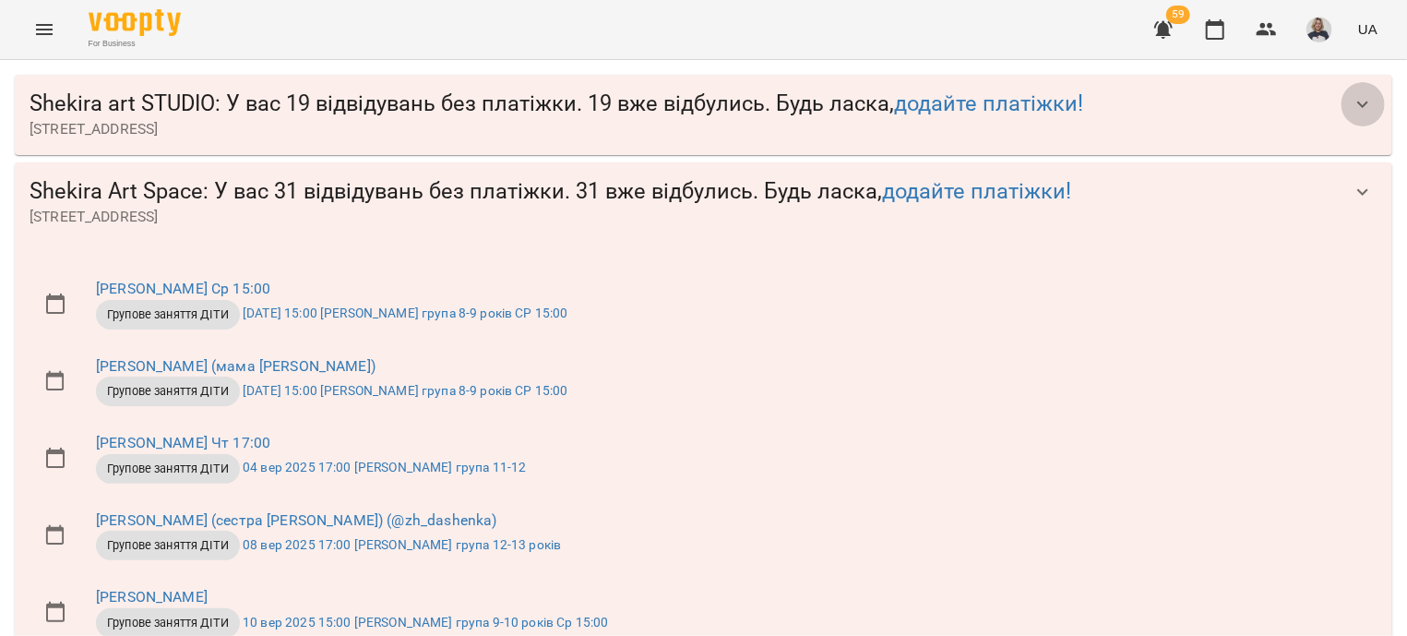
click at [1354, 90] on button "button" at bounding box center [1362, 104] width 44 height 44
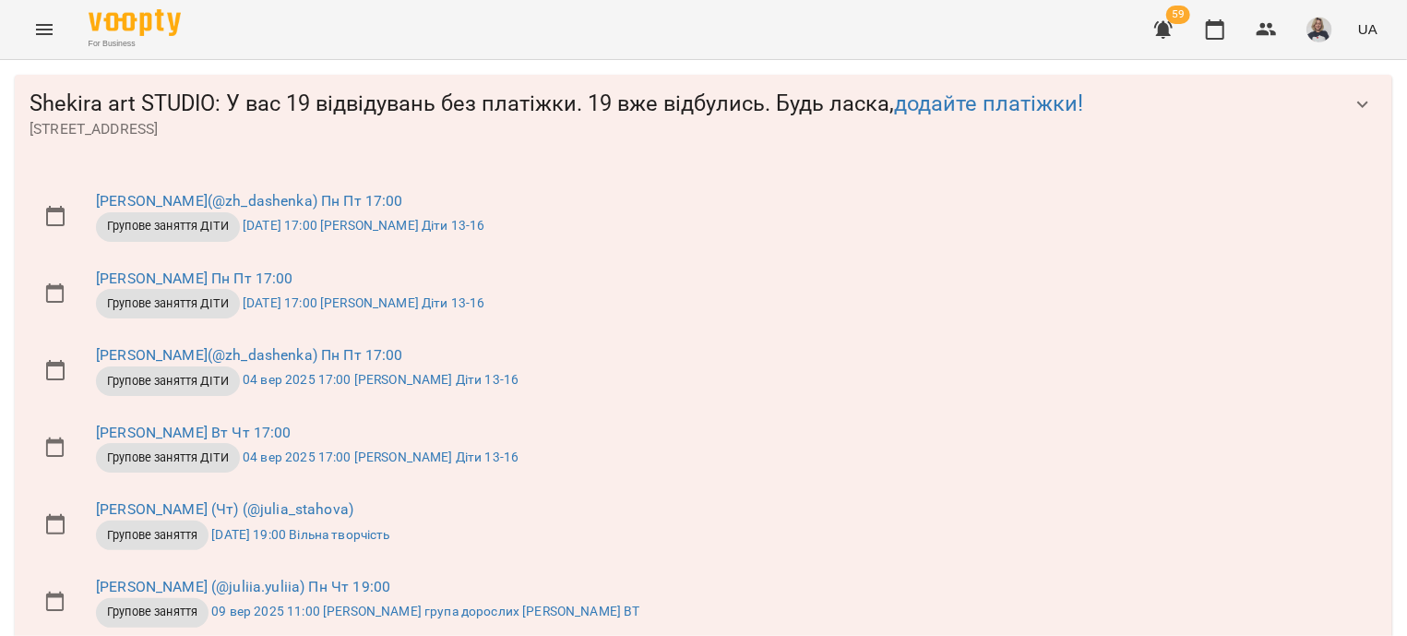
scroll to position [445, 0]
click at [41, 33] on icon "Menu" at bounding box center [44, 29] width 22 height 22
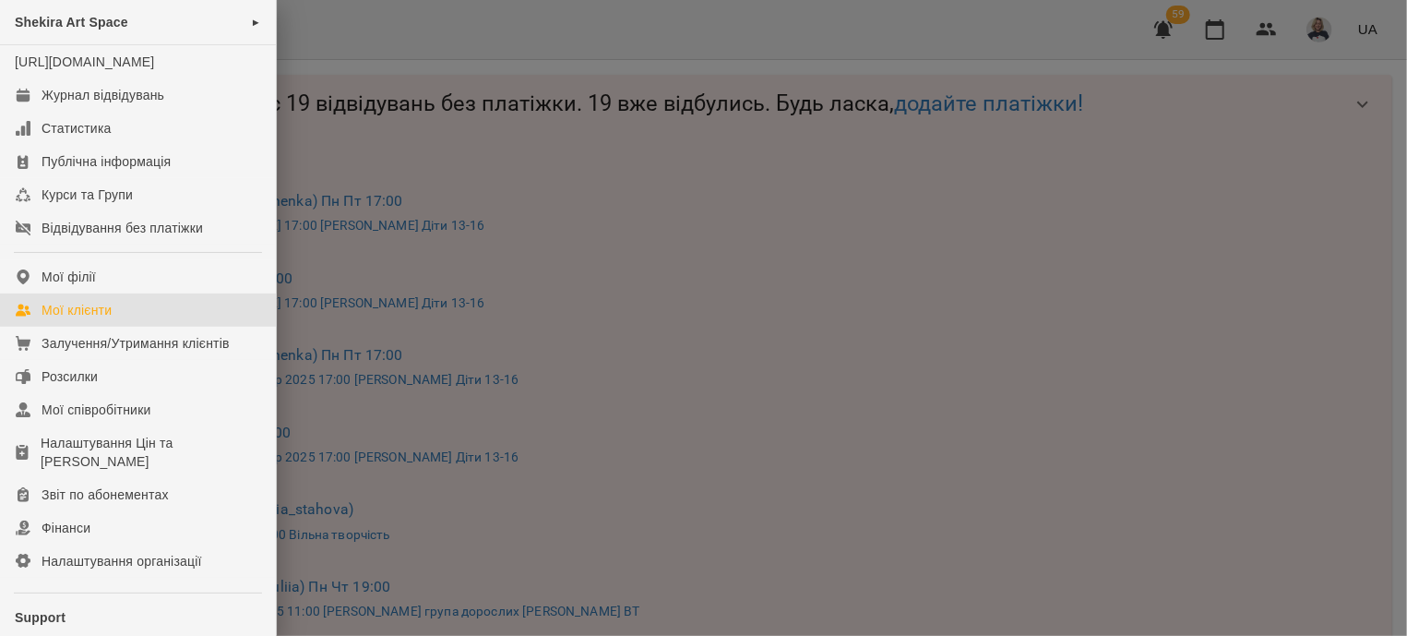
click at [74, 318] on link "Мої клієнти" at bounding box center [138, 309] width 276 height 33
